Goal: Task Accomplishment & Management: Use online tool/utility

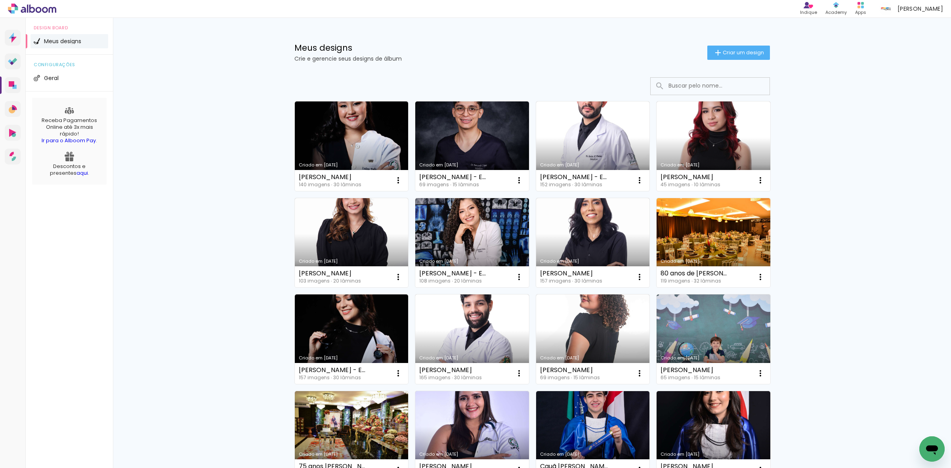
click at [676, 82] on input at bounding box center [720, 86] width 113 height 16
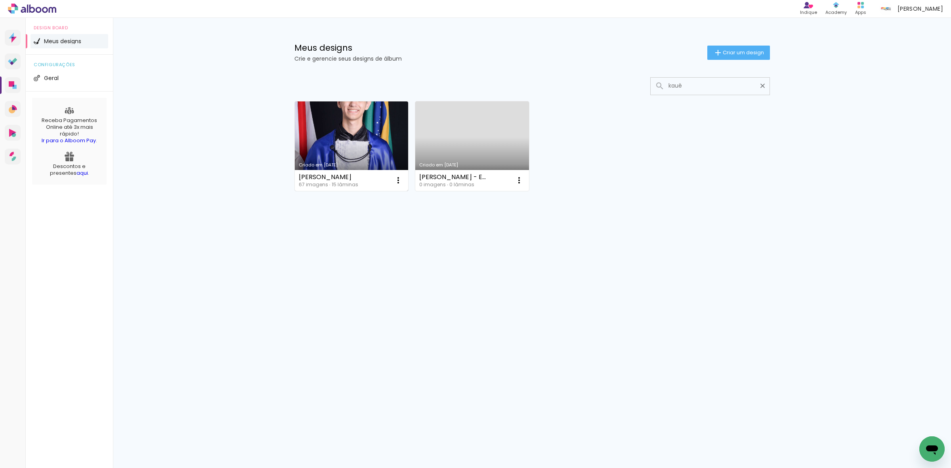
type input "kauê"
type paper-input "kauê"
click at [357, 133] on link "Criado em [DATE]" at bounding box center [352, 146] width 114 height 90
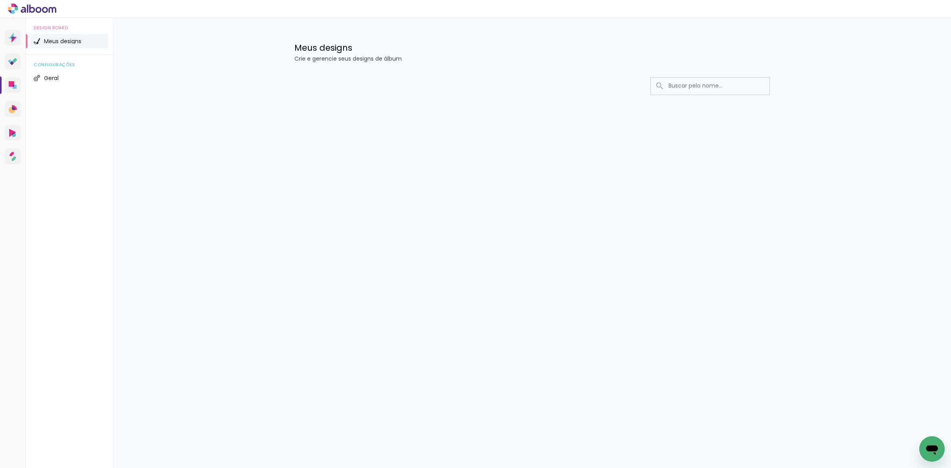
click at [341, 156] on div "Prosite Website + Landing pages Proof Sistema de seleção e venda de fotos Desig…" at bounding box center [475, 243] width 951 height 450
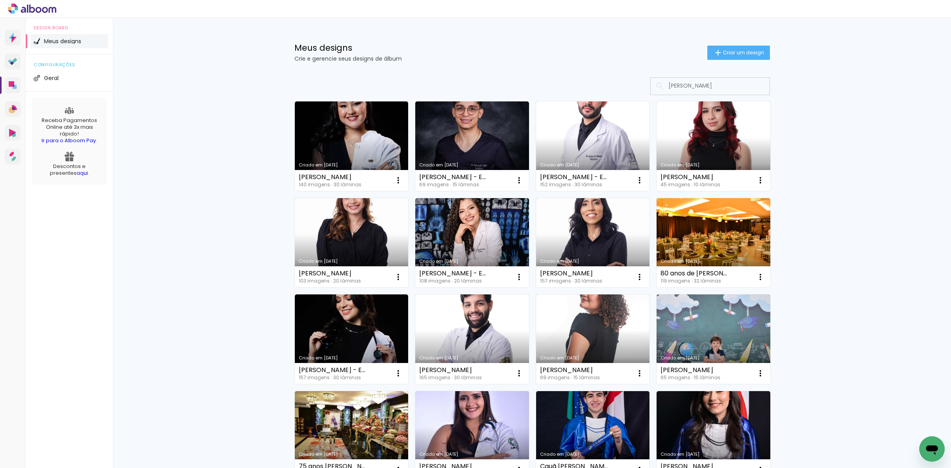
type input "Isabelle Casa"
type paper-input "Isabelle Casa"
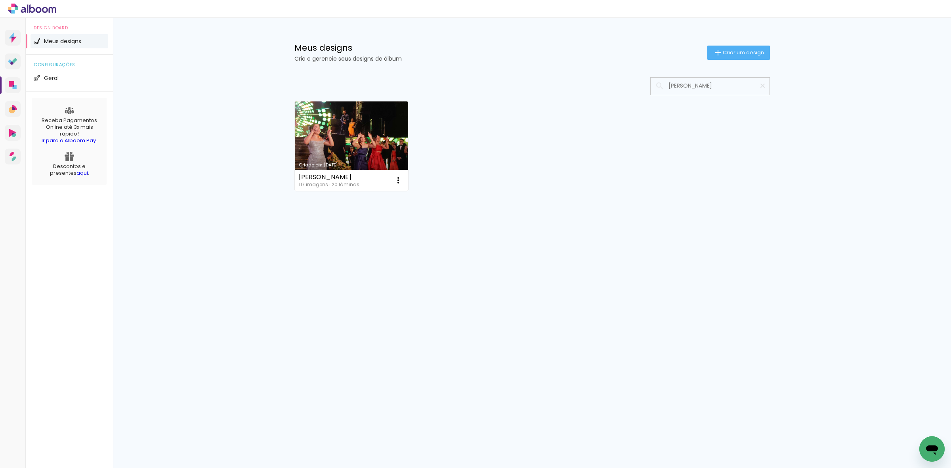
click at [342, 130] on link "Criado em [DATE]" at bounding box center [352, 146] width 114 height 90
